Goal: Share content: Share content

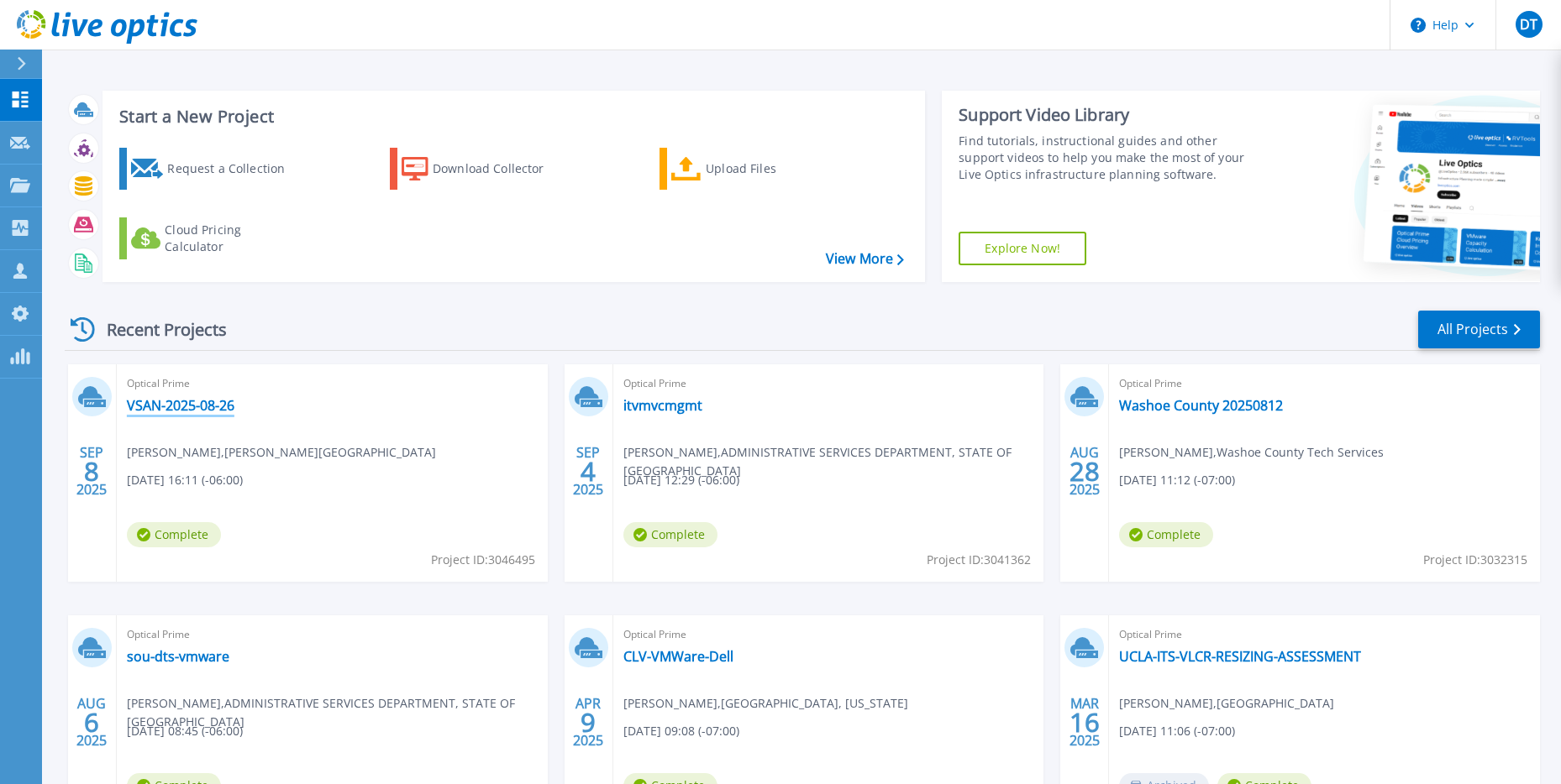
click at [202, 408] on link "VSAN-2025-08-26" at bounding box center [180, 406] width 108 height 17
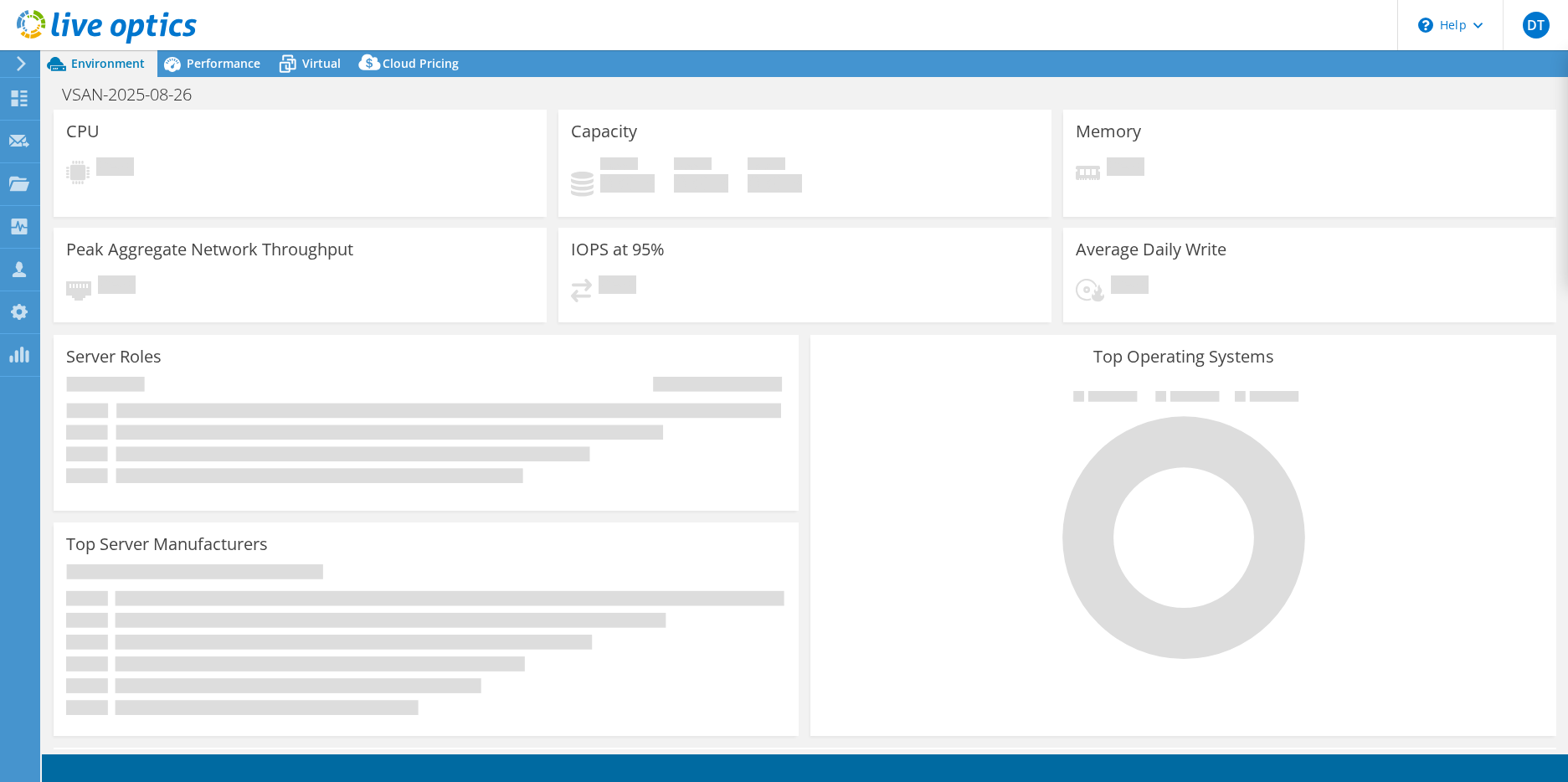
select select "USD"
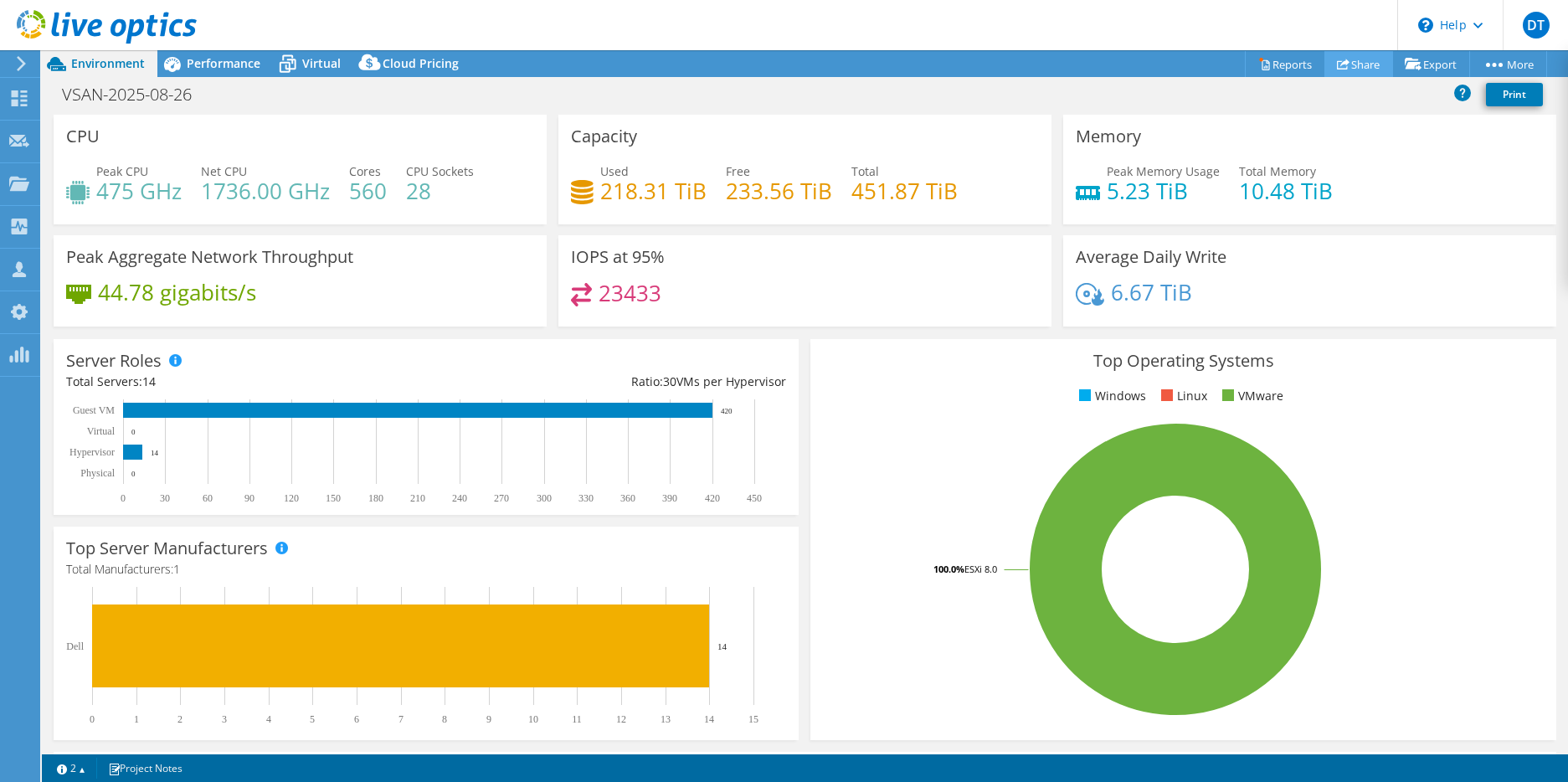
click at [1346, 66] on link "Share" at bounding box center [1359, 64] width 68 height 26
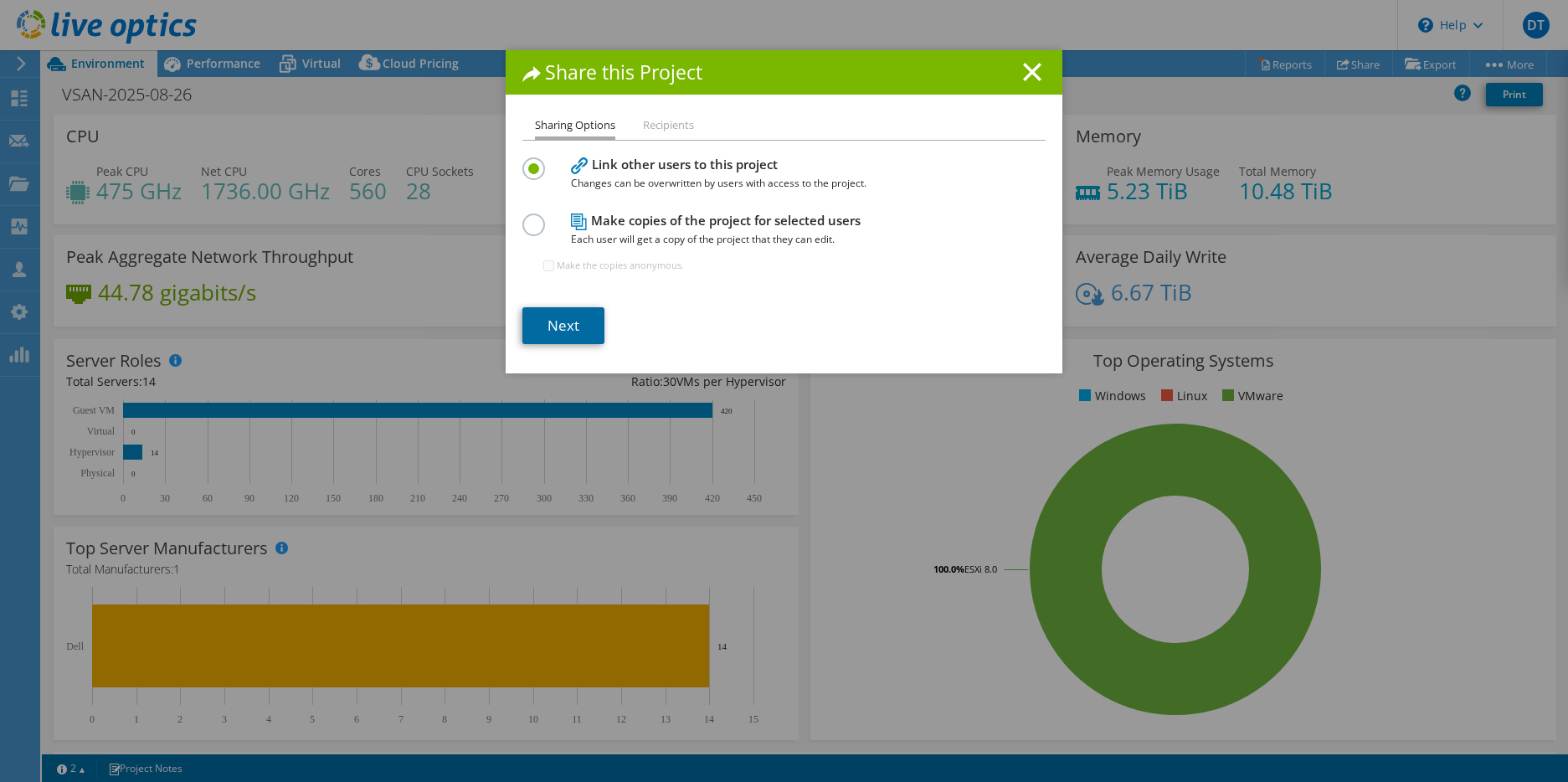
click at [564, 322] on link "Next" at bounding box center [563, 326] width 82 height 37
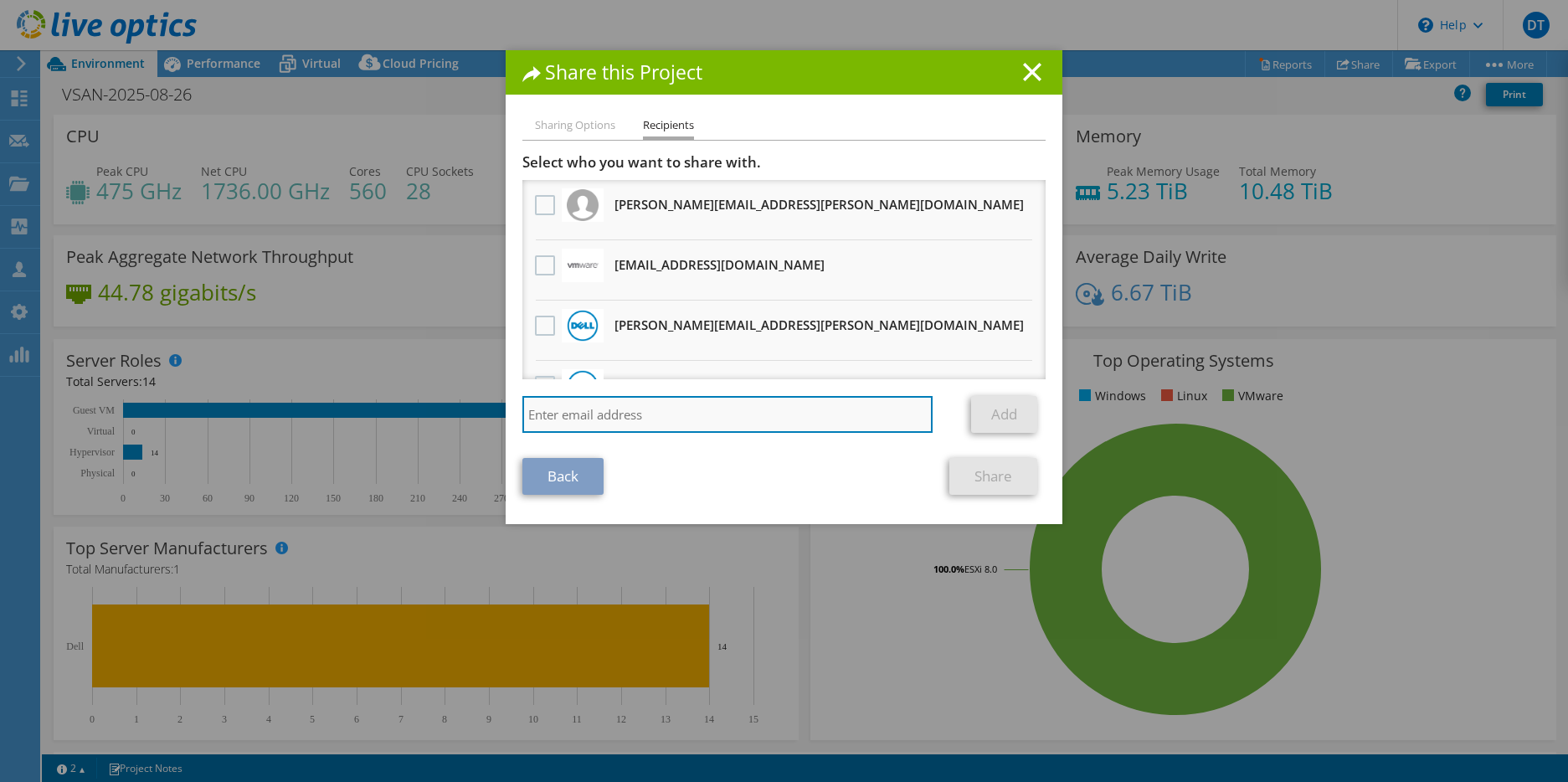
click at [611, 407] on input "search" at bounding box center [727, 414] width 410 height 37
paste input "vcf-sizer-liveoptics.PDL@broadcom.com"
click at [881, 411] on input "vcf-sizer-liveoptics.PDL@broadcom.com" at bounding box center [727, 414] width 410 height 37
type input "vcf-sizer-liveoptics.PDL@broadcom.com"
click at [980, 416] on link "Add" at bounding box center [1005, 414] width 66 height 37
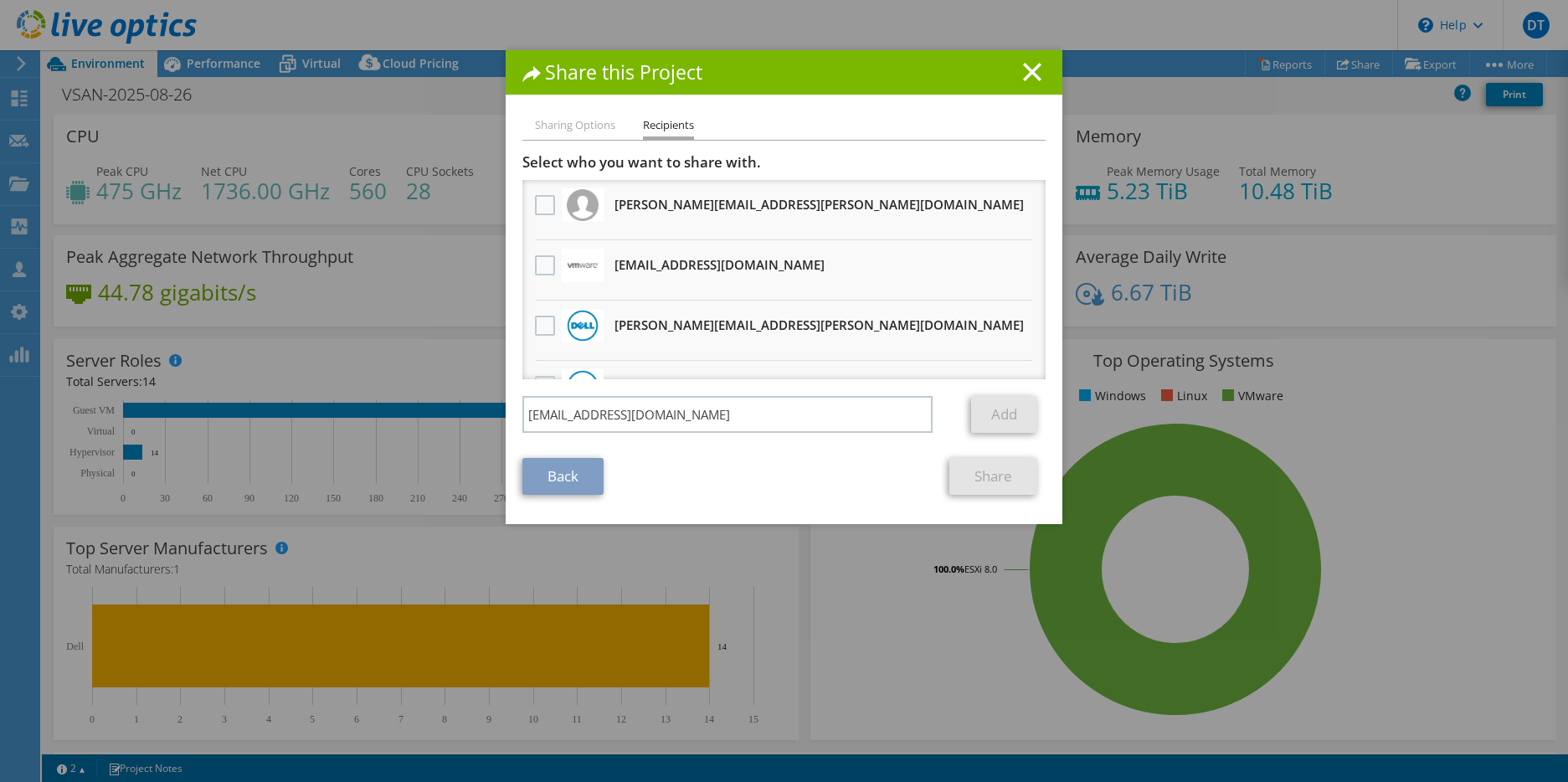
click at [980, 416] on link "Add" at bounding box center [1005, 414] width 66 height 37
click at [560, 123] on li "Sharing Options" at bounding box center [575, 126] width 81 height 21
click at [553, 122] on li "Sharing Options" at bounding box center [575, 126] width 81 height 21
click at [568, 465] on link "Back" at bounding box center [563, 476] width 82 height 37
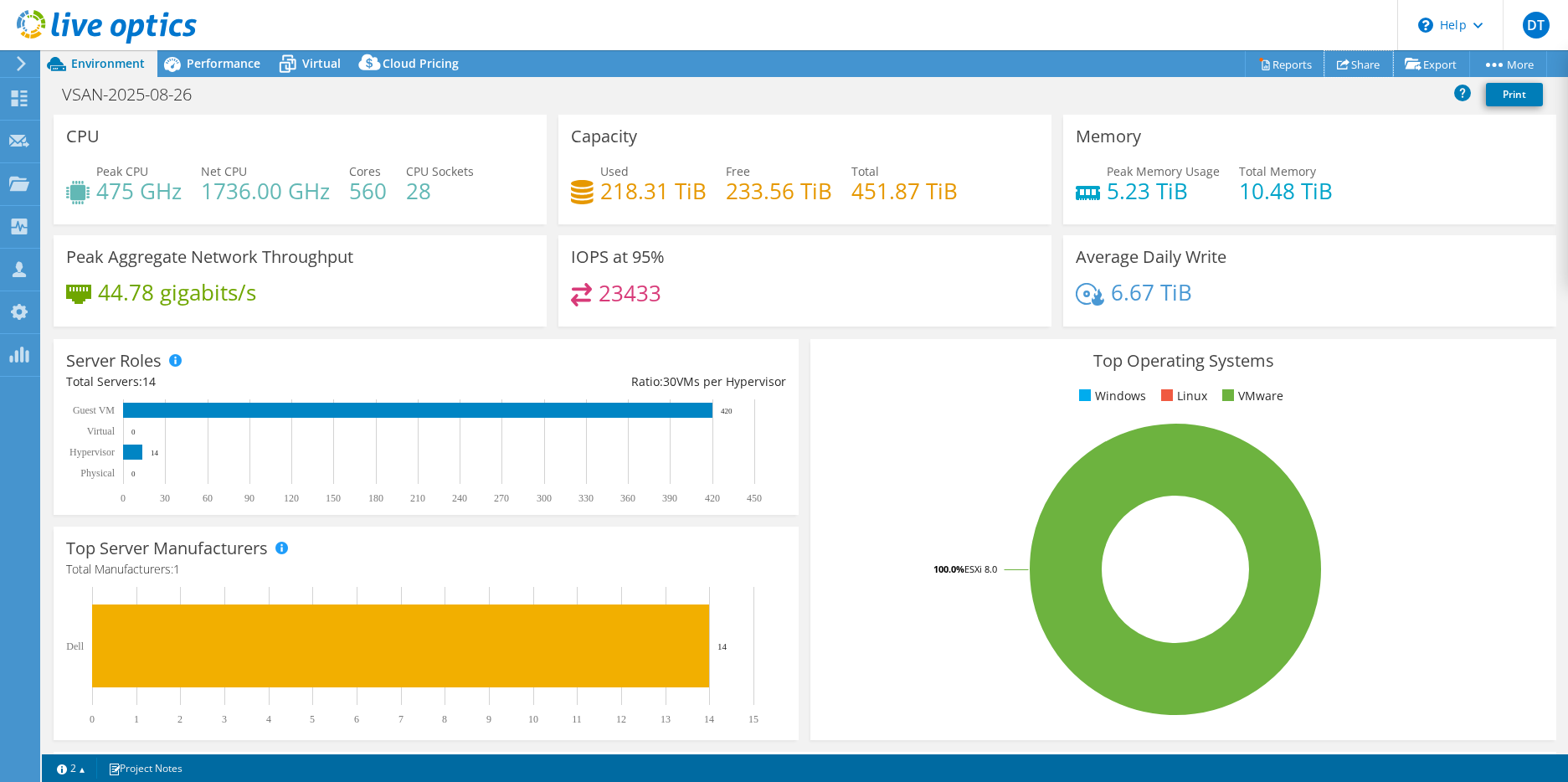
click at [1346, 69] on link "Share" at bounding box center [1359, 64] width 68 height 26
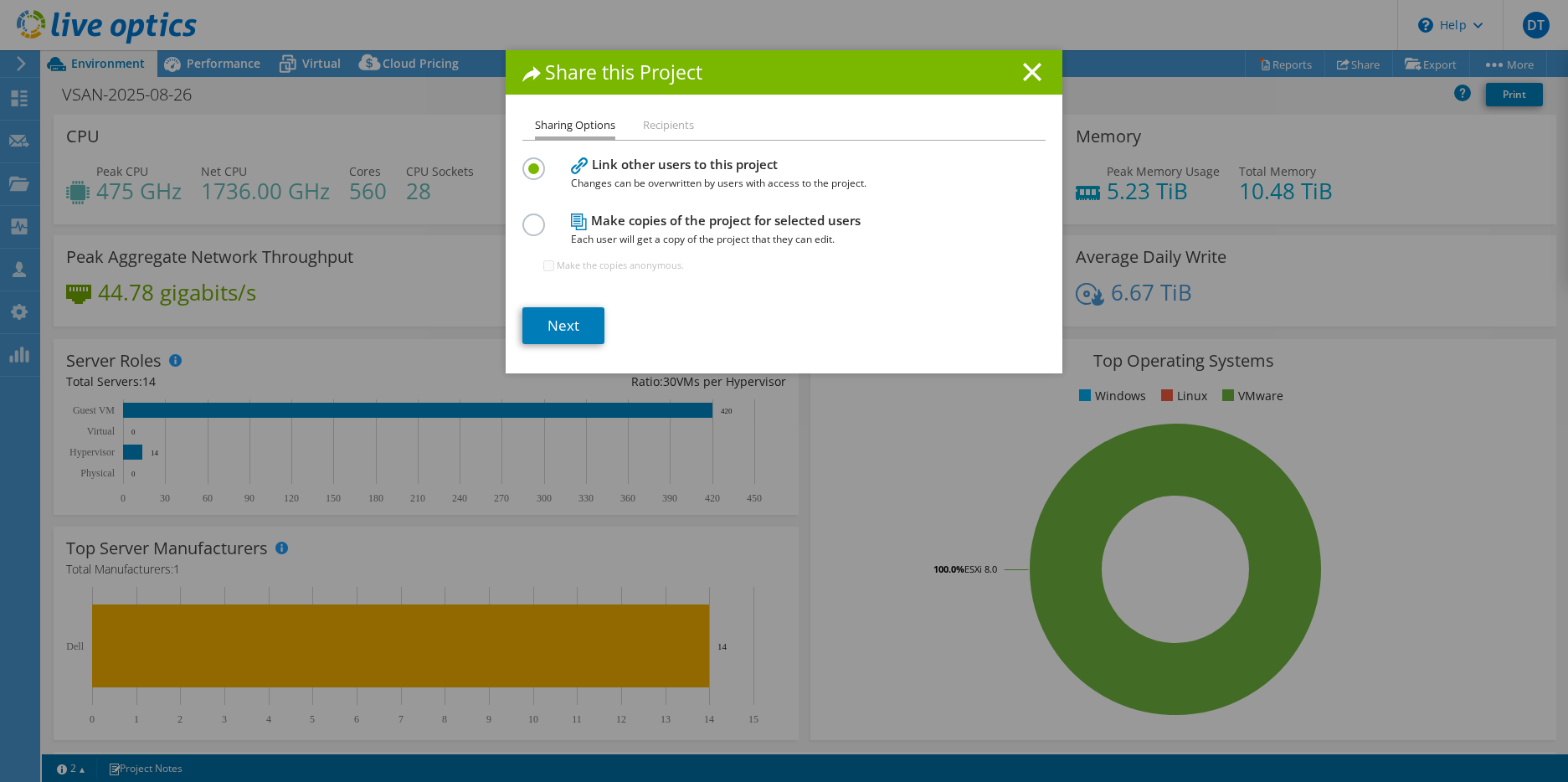
click at [667, 122] on li "Recipients" at bounding box center [669, 126] width 51 height 21
click at [664, 125] on li "Recipients" at bounding box center [669, 126] width 51 height 21
click at [523, 218] on label at bounding box center [537, 216] width 29 height 4
click at [0, 0] on input "radio" at bounding box center [0, 0] width 0 height 0
click at [565, 332] on link "Next" at bounding box center [563, 326] width 82 height 37
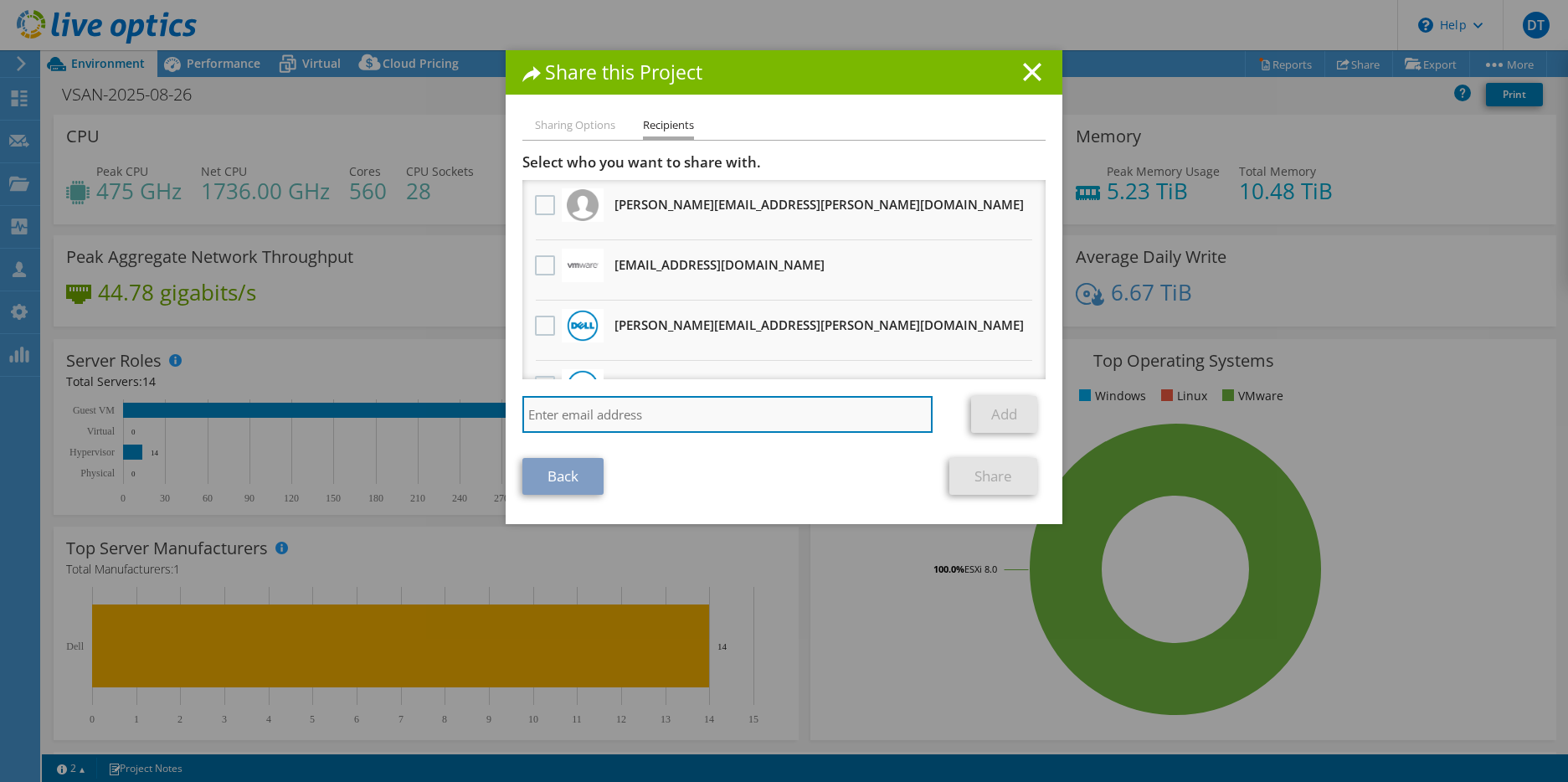
click at [569, 420] on input "search" at bounding box center [727, 414] width 410 height 37
click at [569, 415] on input "search" at bounding box center [727, 414] width 410 height 37
paste input "vcf-sizer-liveoptics.PDL@broadcom.com"
click at [827, 422] on input "vcf-sizer-liveoptics.PDL@broadcom.com" at bounding box center [727, 414] width 410 height 37
type input "vcf-sizer-liveoptics.PDL@broadcom.com"
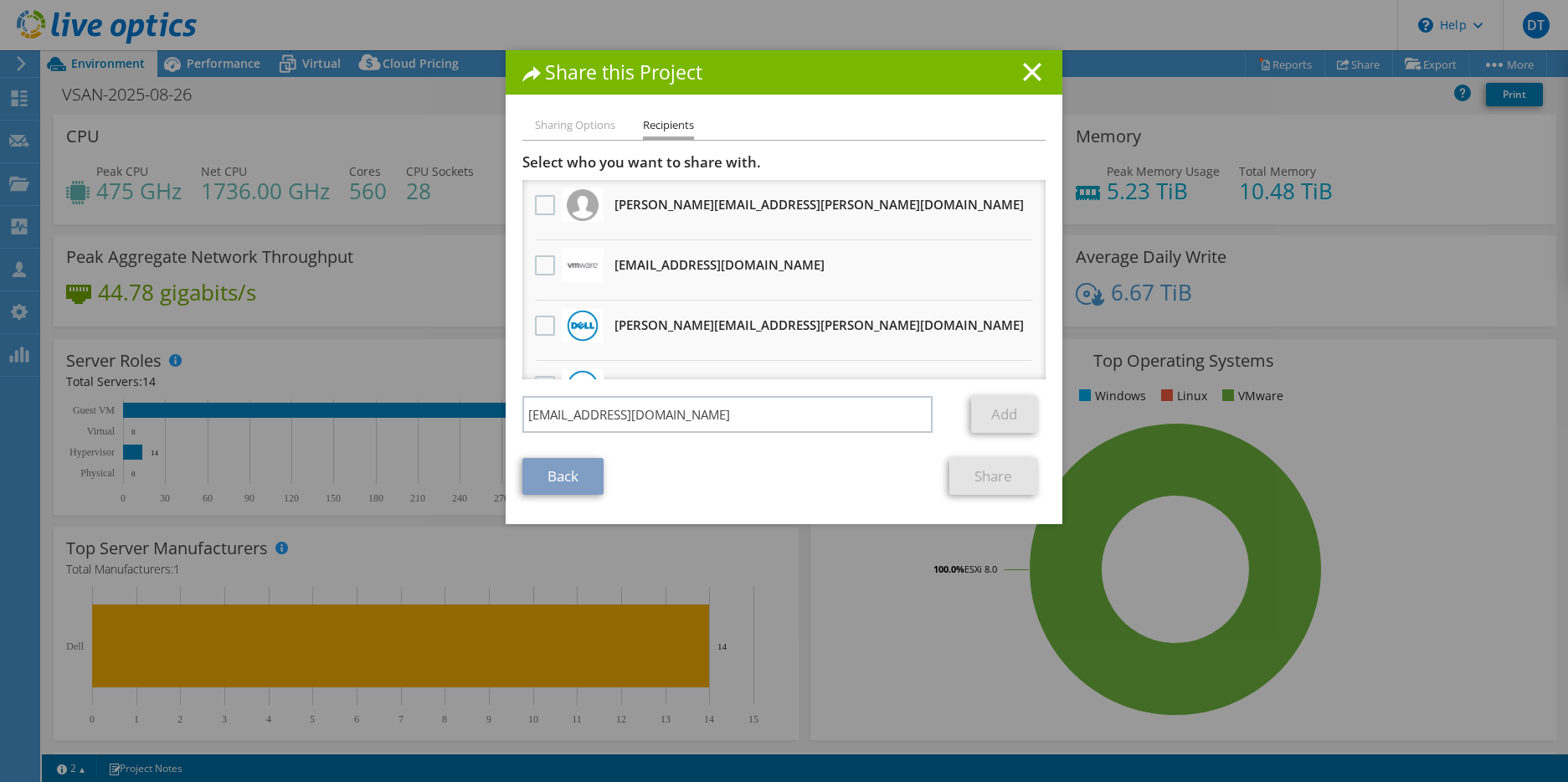
click at [590, 131] on li "Sharing Options" at bounding box center [575, 126] width 81 height 21
click at [573, 472] on link "Back" at bounding box center [563, 476] width 82 height 37
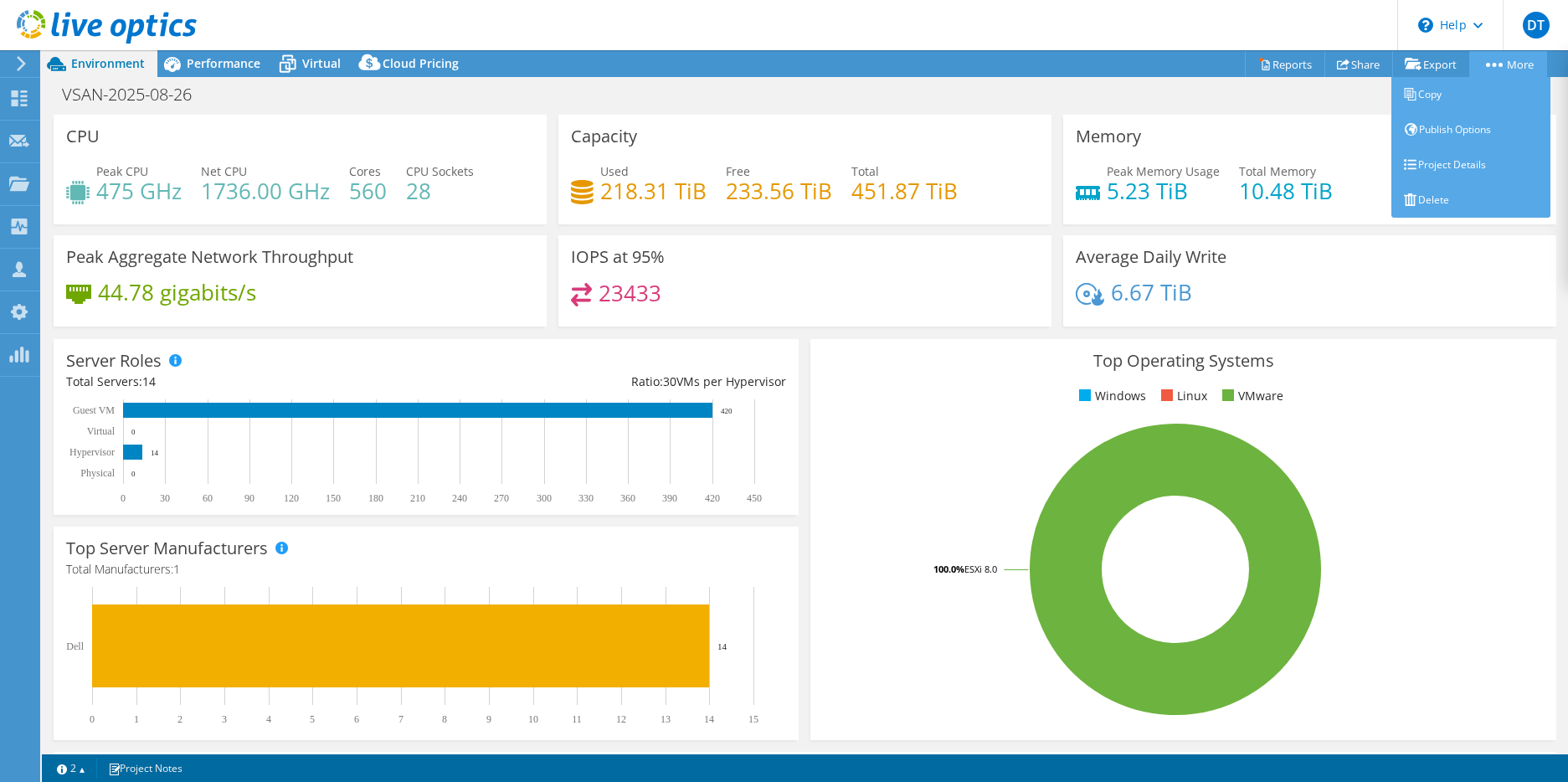
click at [1508, 68] on link "More" at bounding box center [1508, 64] width 78 height 26
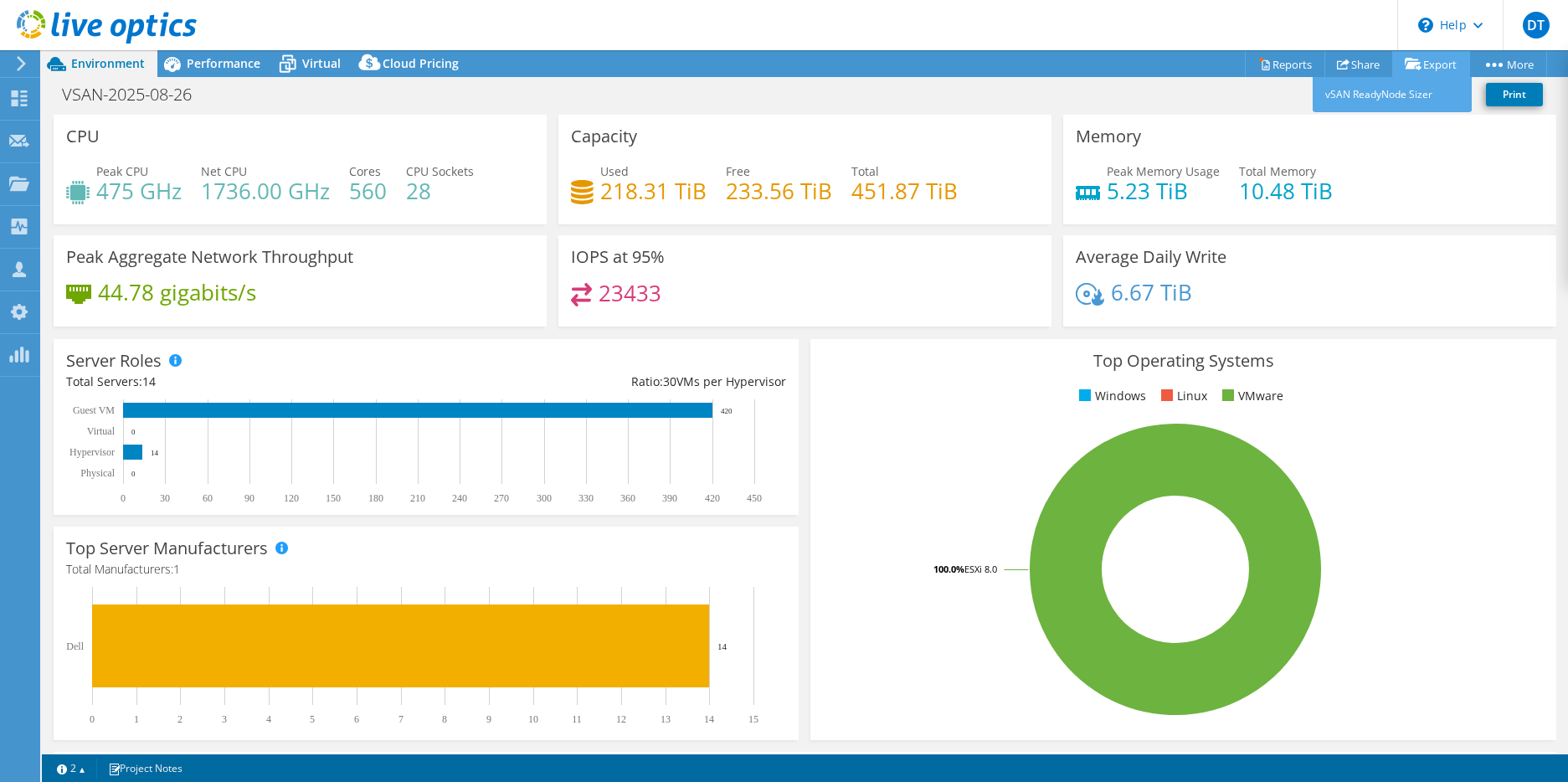
click at [1444, 60] on link "Export" at bounding box center [1431, 64] width 78 height 26
click at [1418, 89] on link "vSAN ReadyNode Sizer" at bounding box center [1391, 94] width 159 height 35
